Goal: Information Seeking & Learning: Learn about a topic

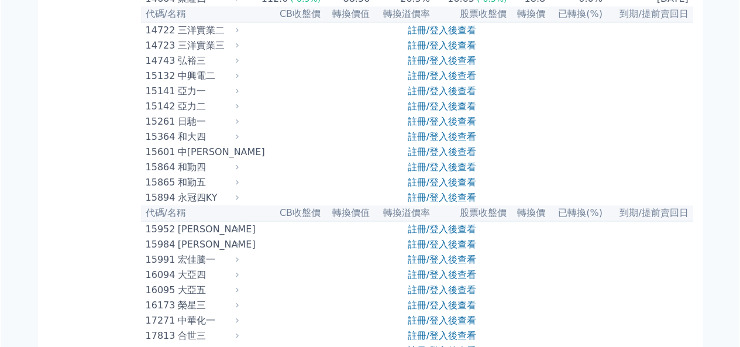
scroll to position [585, 0]
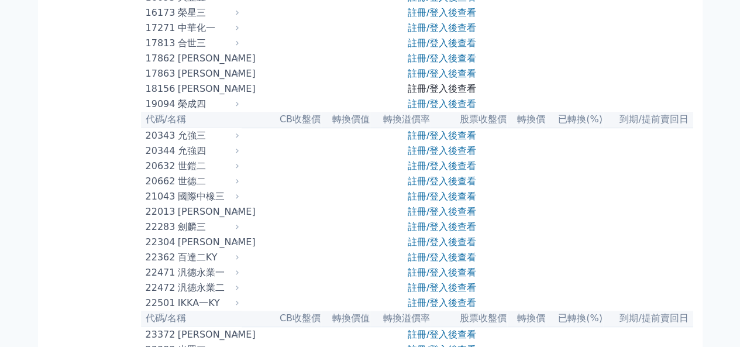
click at [417, 94] on link "註冊/登入後查看" at bounding box center [442, 88] width 68 height 11
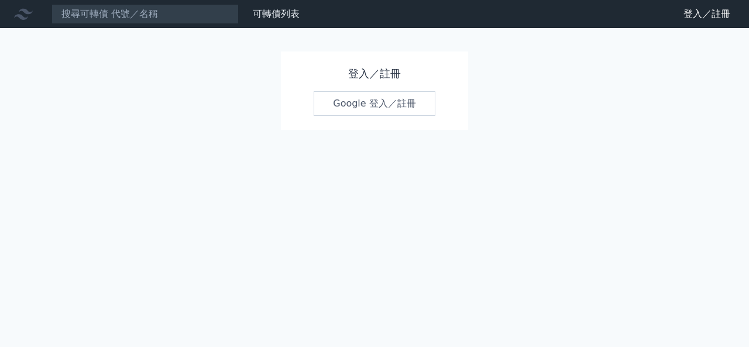
click at [344, 101] on link "Google 登入／註冊" at bounding box center [375, 103] width 122 height 25
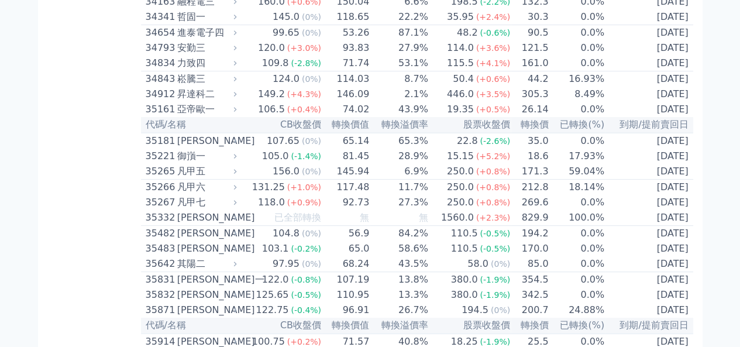
scroll to position [2399, 0]
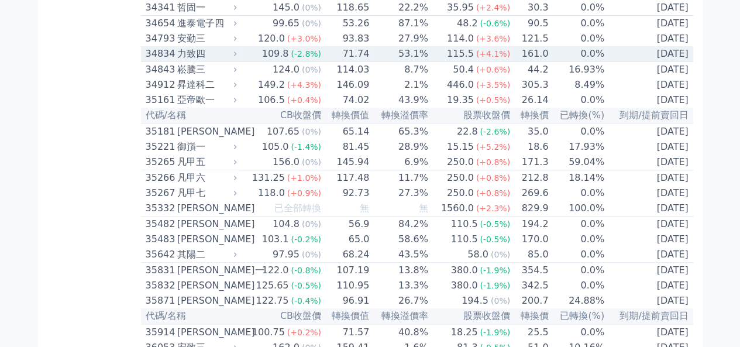
click at [534, 62] on td "161.0" at bounding box center [530, 54] width 38 height 16
click at [194, 61] on div "力致四" at bounding box center [205, 54] width 57 height 14
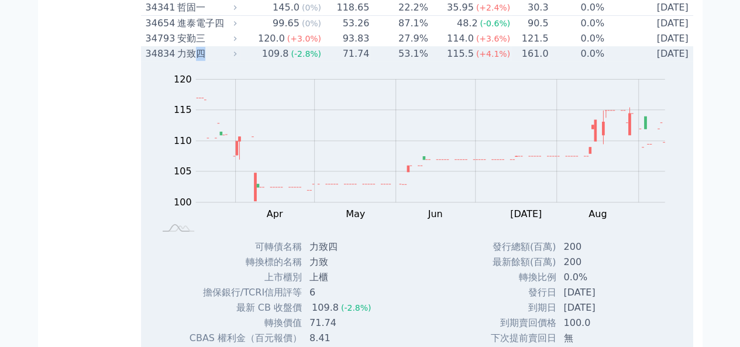
click at [194, 61] on div "力致四" at bounding box center [205, 54] width 57 height 14
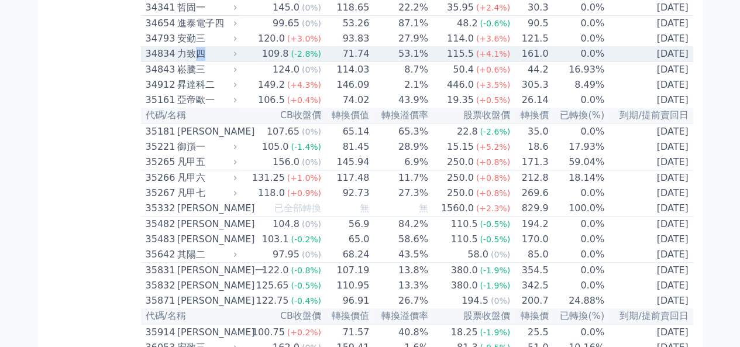
click at [194, 61] on div "力致四" at bounding box center [205, 54] width 57 height 14
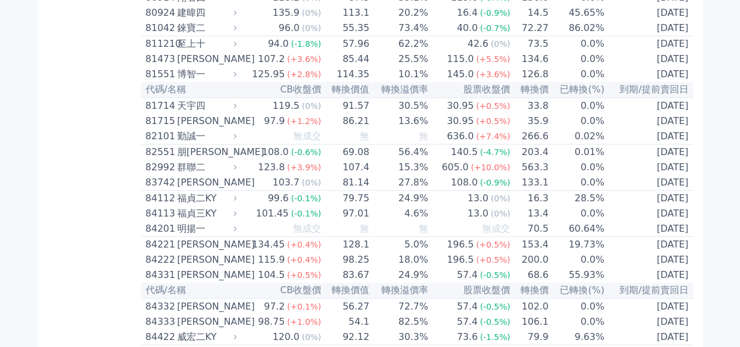
scroll to position [6436, 0]
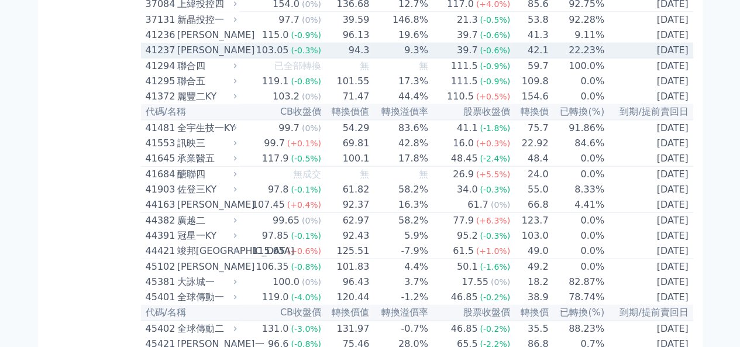
scroll to position [3340, 0]
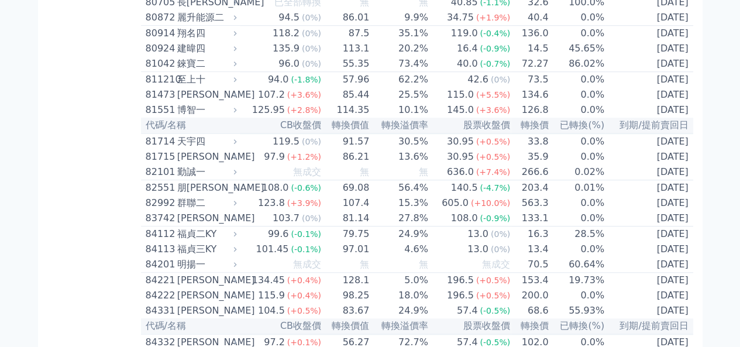
scroll to position [7121, 0]
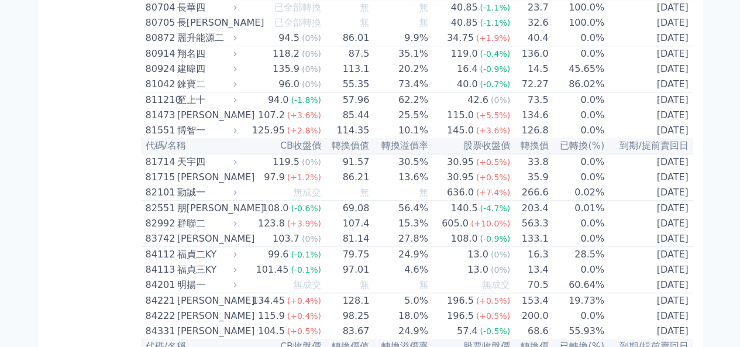
drag, startPoint x: 748, startPoint y: 327, endPoint x: 435, endPoint y: 180, distance: 346.5
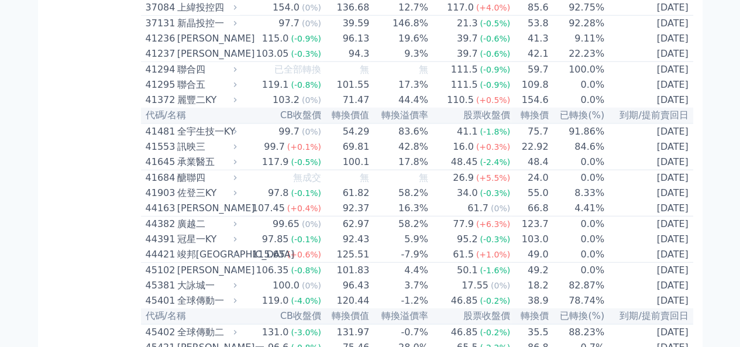
scroll to position [3669, 0]
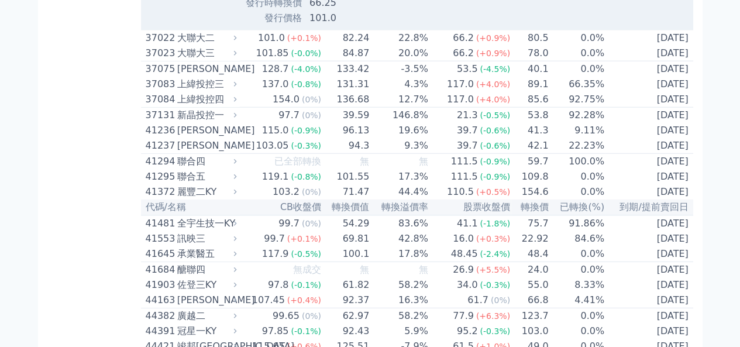
click at [116, 181] on div "按代號排序 即將/近期發行 一年內到期 轉換比例 低收盤價 轉換價值接近百元 低轉換溢價 CBAS權利金 高賣回報酬率" at bounding box center [94, 323] width 94 height 7892
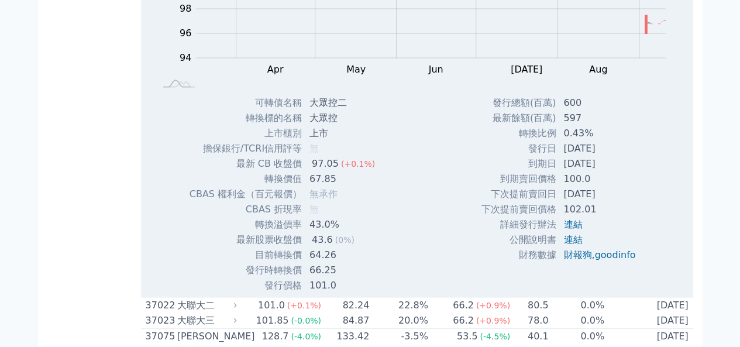
scroll to position [3412, 0]
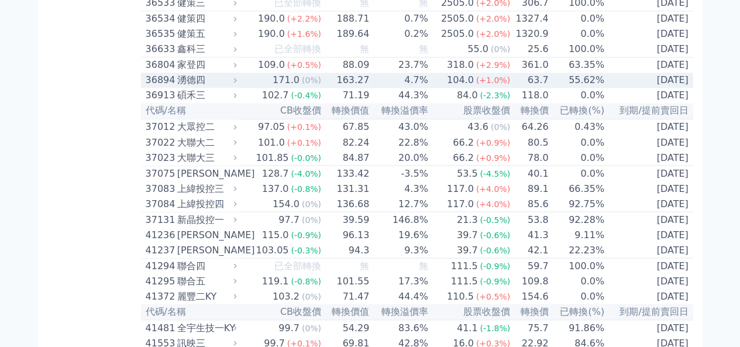
scroll to position [3120, 0]
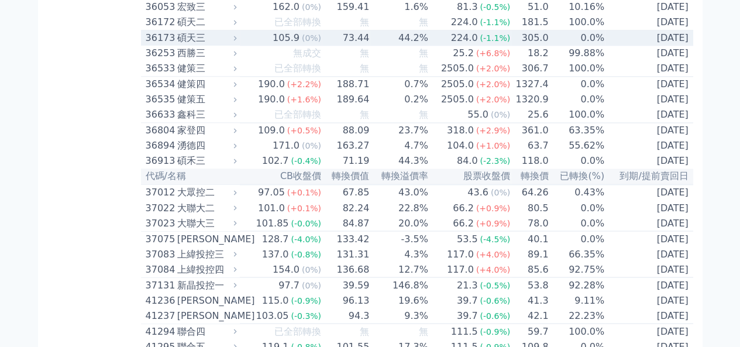
click at [215, 45] on div "碩天三" at bounding box center [205, 38] width 57 height 14
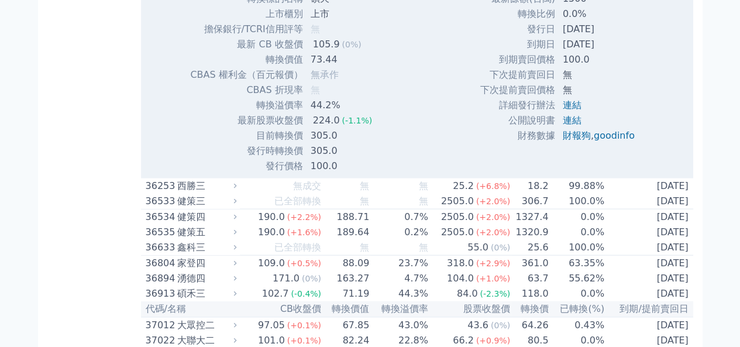
scroll to position [3427, 0]
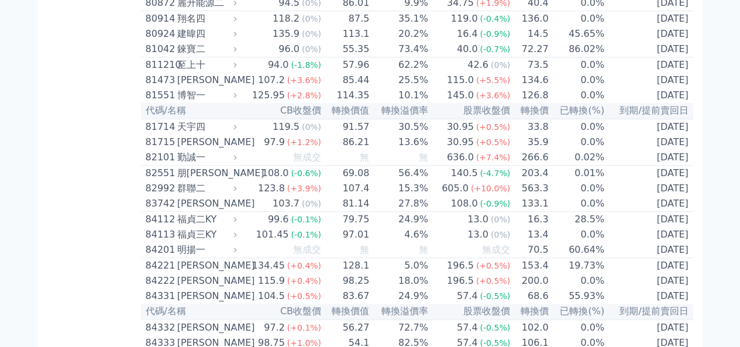
scroll to position [7175, 0]
